Goal: Information Seeking & Learning: Find specific fact

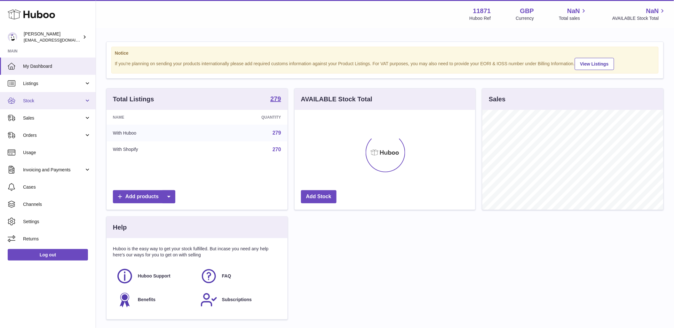
scroll to position [100, 181]
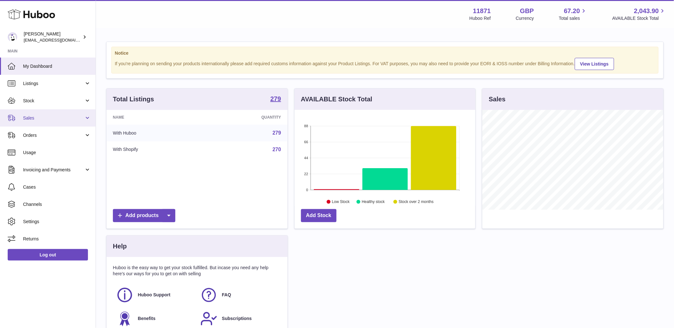
click at [45, 120] on span "Sales" at bounding box center [53, 118] width 61 height 6
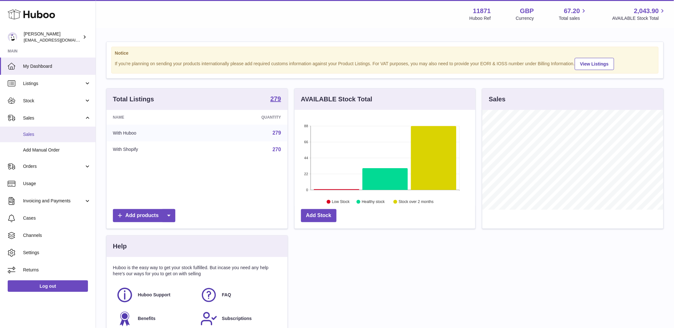
click at [42, 135] on span "Sales" at bounding box center [57, 134] width 68 height 6
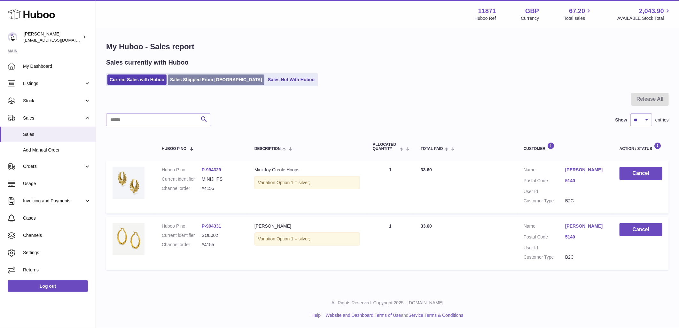
click at [211, 83] on link "Sales Shipped From [GEOGRAPHIC_DATA]" at bounding box center [216, 80] width 97 height 11
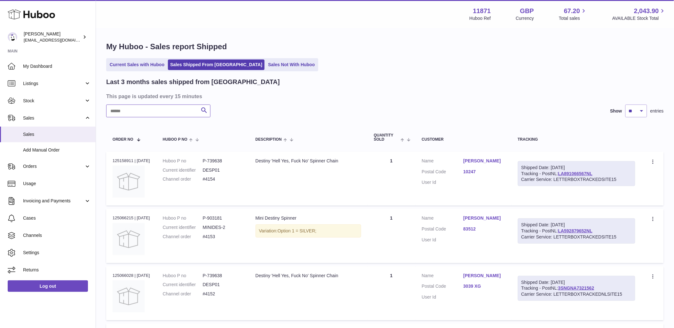
click at [173, 113] on input "text" at bounding box center [158, 111] width 104 height 13
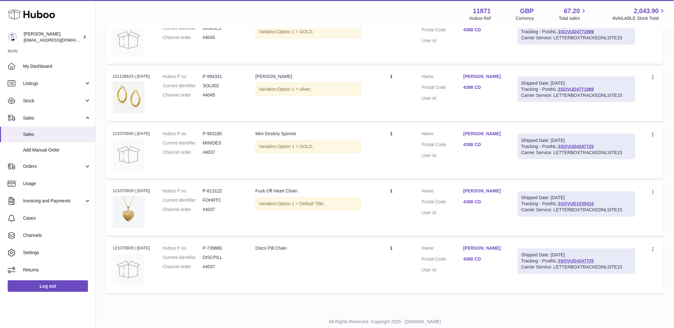
scroll to position [274, 0]
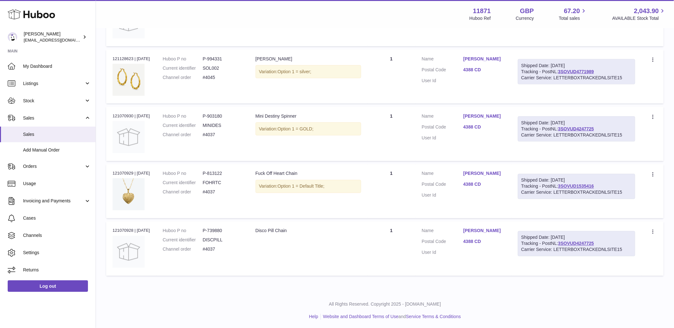
type input "****"
click at [213, 249] on dd "#4037" at bounding box center [223, 250] width 40 height 6
drag, startPoint x: 213, startPoint y: 249, endPoint x: 214, endPoint y: 226, distance: 24.0
click at [214, 226] on td "Huboo P no P-739880 Current identifier DISCPILL Channel order #4037" at bounding box center [202, 249] width 93 height 54
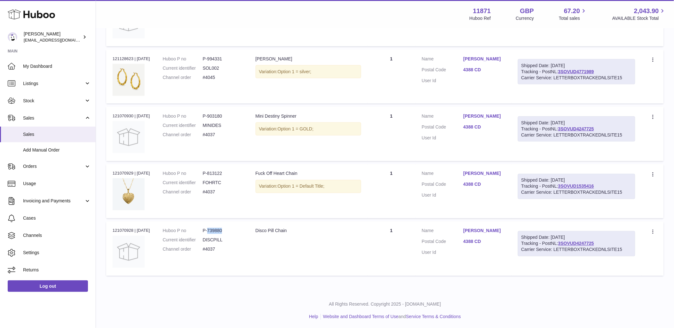
click at [214, 226] on td "Huboo P no P-739880 Current identifier DISCPILL Channel order #4037" at bounding box center [202, 249] width 93 height 54
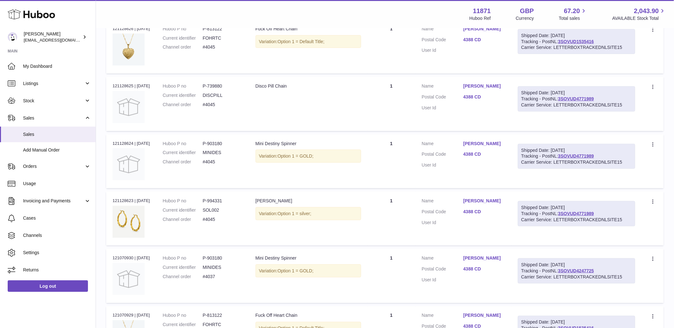
scroll to position [97, 0]
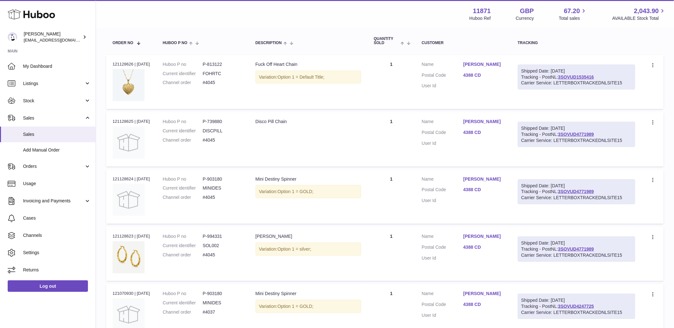
click at [208, 84] on dd "#4045" at bounding box center [223, 83] width 40 height 6
drag, startPoint x: 208, startPoint y: 84, endPoint x: 207, endPoint y: 62, distance: 22.4
click at [207, 62] on dd "P-813122" at bounding box center [223, 64] width 40 height 6
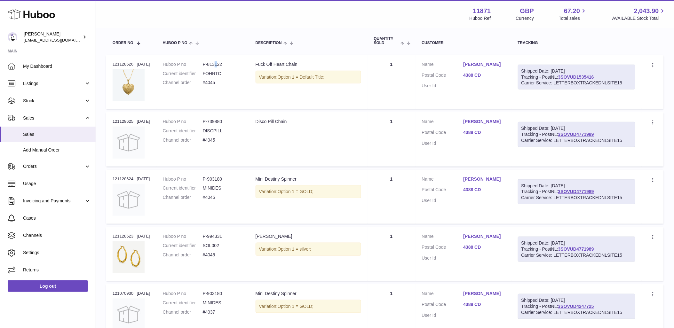
drag, startPoint x: 207, startPoint y: 62, endPoint x: 217, endPoint y: 63, distance: 9.9
click at [217, 63] on dd "P-813122" at bounding box center [223, 64] width 40 height 6
click at [213, 120] on dd "P-739880" at bounding box center [223, 122] width 40 height 6
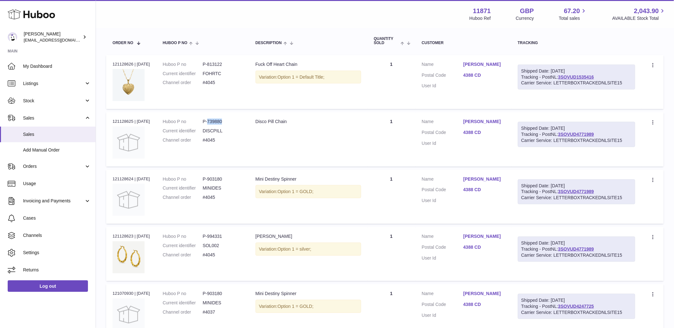
click at [213, 120] on dd "P-739880" at bounding box center [223, 122] width 40 height 6
click at [218, 173] on td "Huboo P no P-903180 Current identifier MINIDES Channel order #4045" at bounding box center [202, 197] width 93 height 54
copy dd "903180"
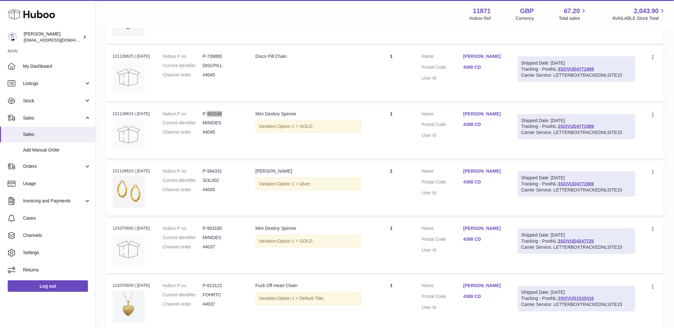
scroll to position [168, 0]
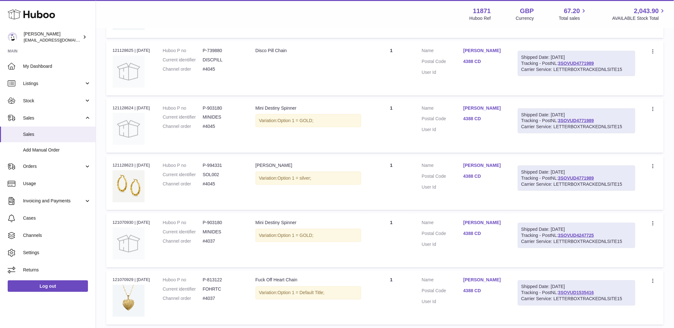
click at [212, 167] on dd "P-994331" at bounding box center [223, 165] width 40 height 6
copy dd "994331"
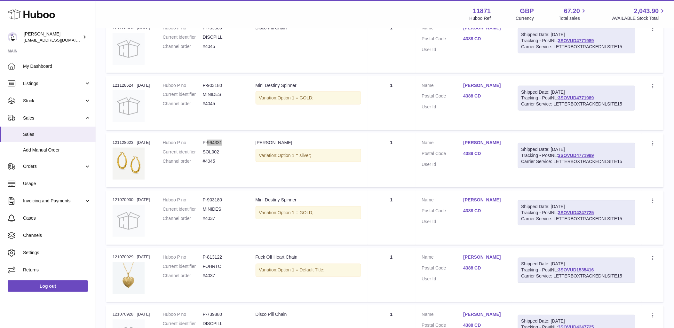
scroll to position [203, 0]
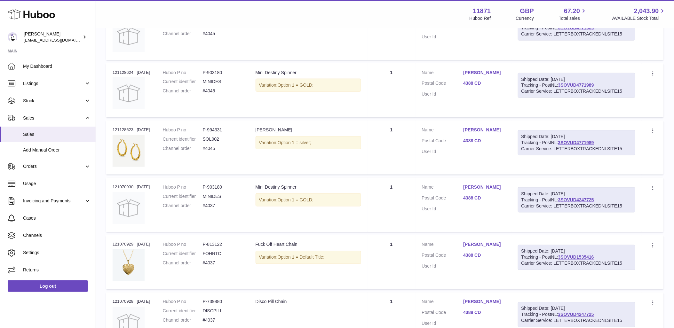
click at [212, 187] on dd "P-903180" at bounding box center [223, 187] width 40 height 6
copy dd "903180"
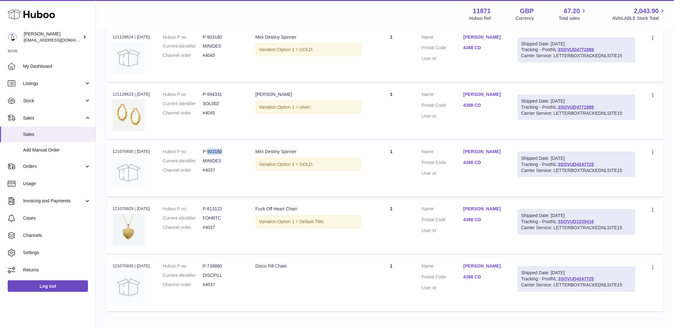
scroll to position [274, 0]
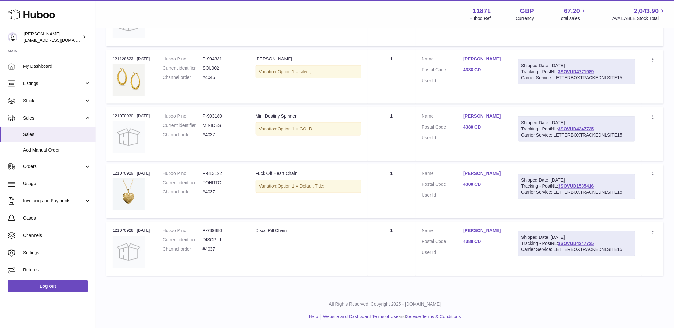
click at [207, 172] on dd "P-813122" at bounding box center [223, 174] width 40 height 6
drag, startPoint x: 207, startPoint y: 172, endPoint x: 216, endPoint y: 169, distance: 9.5
click at [216, 169] on td "Huboo P no P-813122 Current identifier FOHRTC Channel order #4037" at bounding box center [202, 191] width 93 height 54
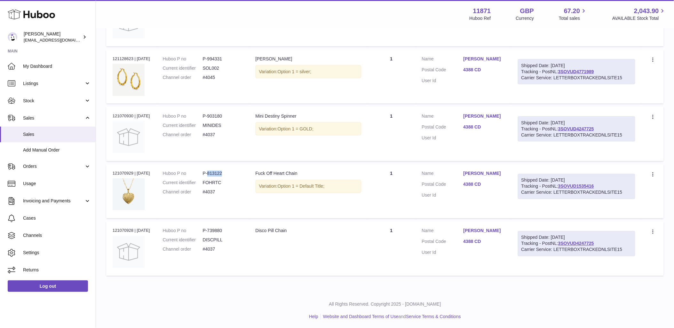
copy dd "813122"
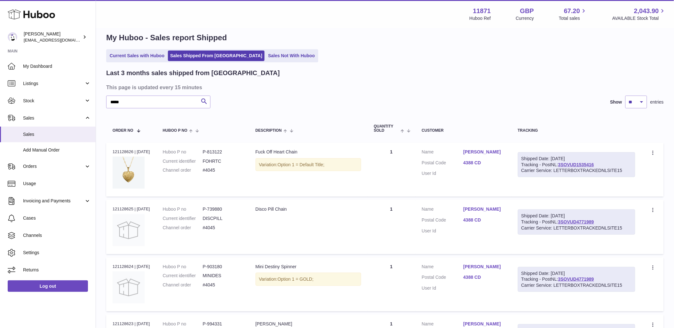
scroll to position [0, 0]
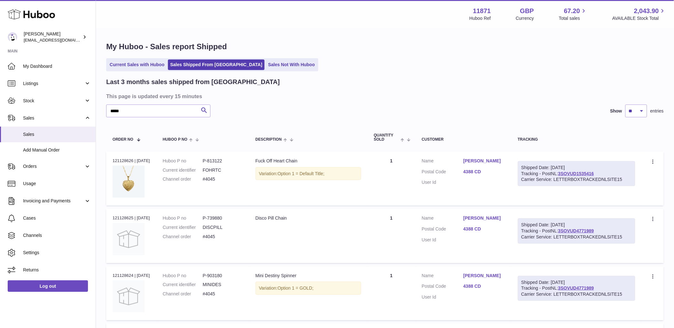
click at [218, 181] on dd "#4045" at bounding box center [223, 179] width 40 height 6
copy tr "#4045 Description"
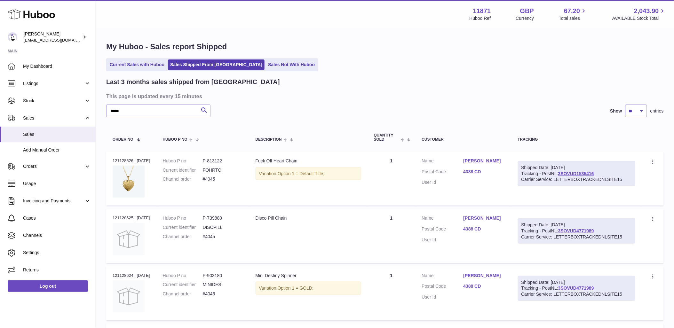
click at [121, 159] on div "Order no 121128626 | [DATE]" at bounding box center [131, 161] width 37 height 6
copy div "121128626"
